Goal: Transaction & Acquisition: Purchase product/service

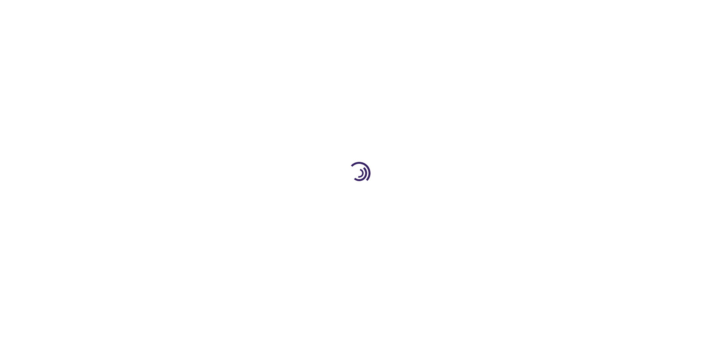
type input "0"
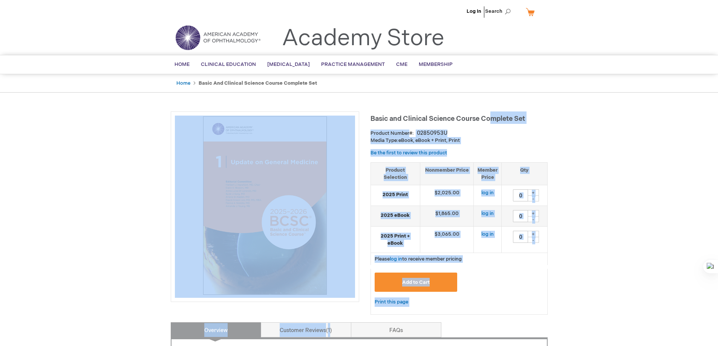
drag, startPoint x: 369, startPoint y: 116, endPoint x: 493, endPoint y: 113, distance: 124.1
click at [506, 124] on icon at bounding box center [508, 123] width 5 height 5
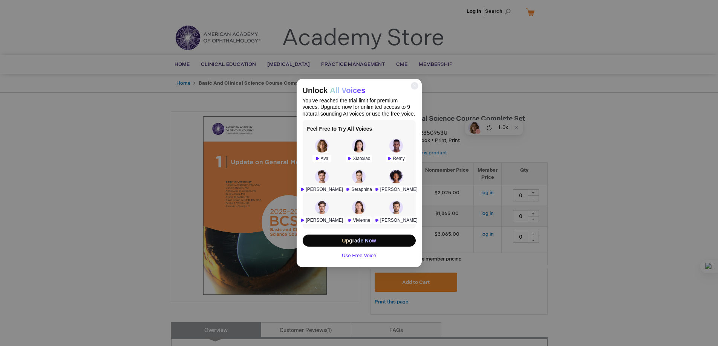
click at [539, 115] on div "Unlock All Voices You've reached the trial limit for premium voices. Upgrade no…" at bounding box center [359, 173] width 718 height 346
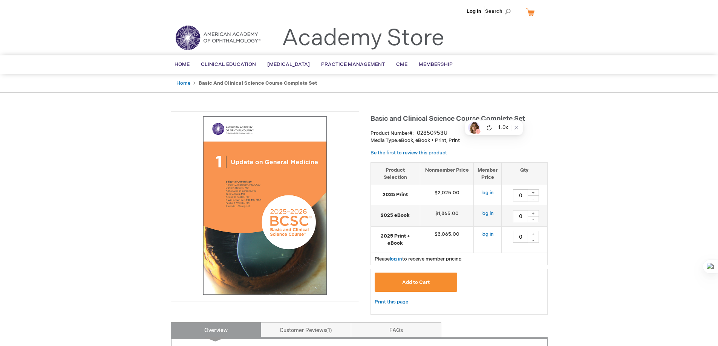
click at [372, 118] on span "Basic and Clinical Science Course Complete Set" at bounding box center [448, 119] width 155 height 8
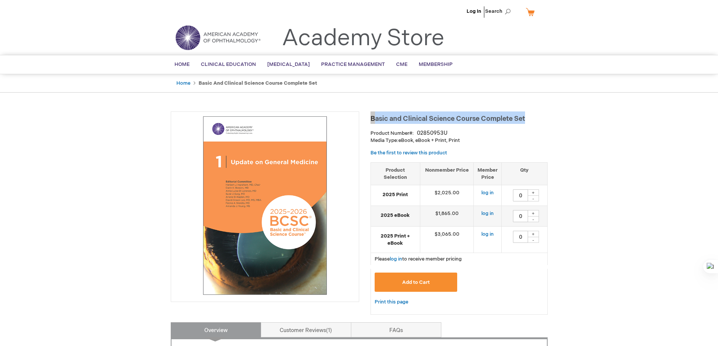
drag, startPoint x: 371, startPoint y: 118, endPoint x: 529, endPoint y: 117, distance: 158.0
click at [529, 117] on h1 "Basic and Clinical Science Course Complete Set" at bounding box center [459, 118] width 177 height 12
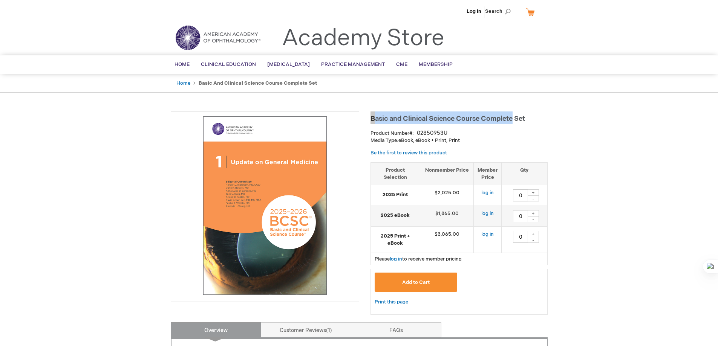
drag, startPoint x: 372, startPoint y: 115, endPoint x: 513, endPoint y: 120, distance: 141.8
click at [513, 120] on span "Basic and Clinical Science Course Complete Set" at bounding box center [448, 119] width 155 height 8
copy span "Basic and Clinical Science Course Complete"
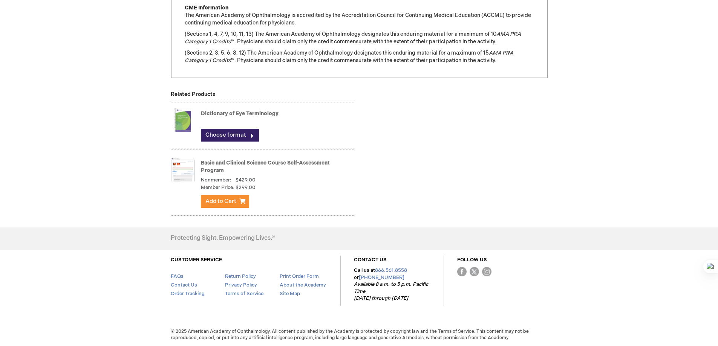
scroll to position [716, 0]
